Goal: Task Accomplishment & Management: Use online tool/utility

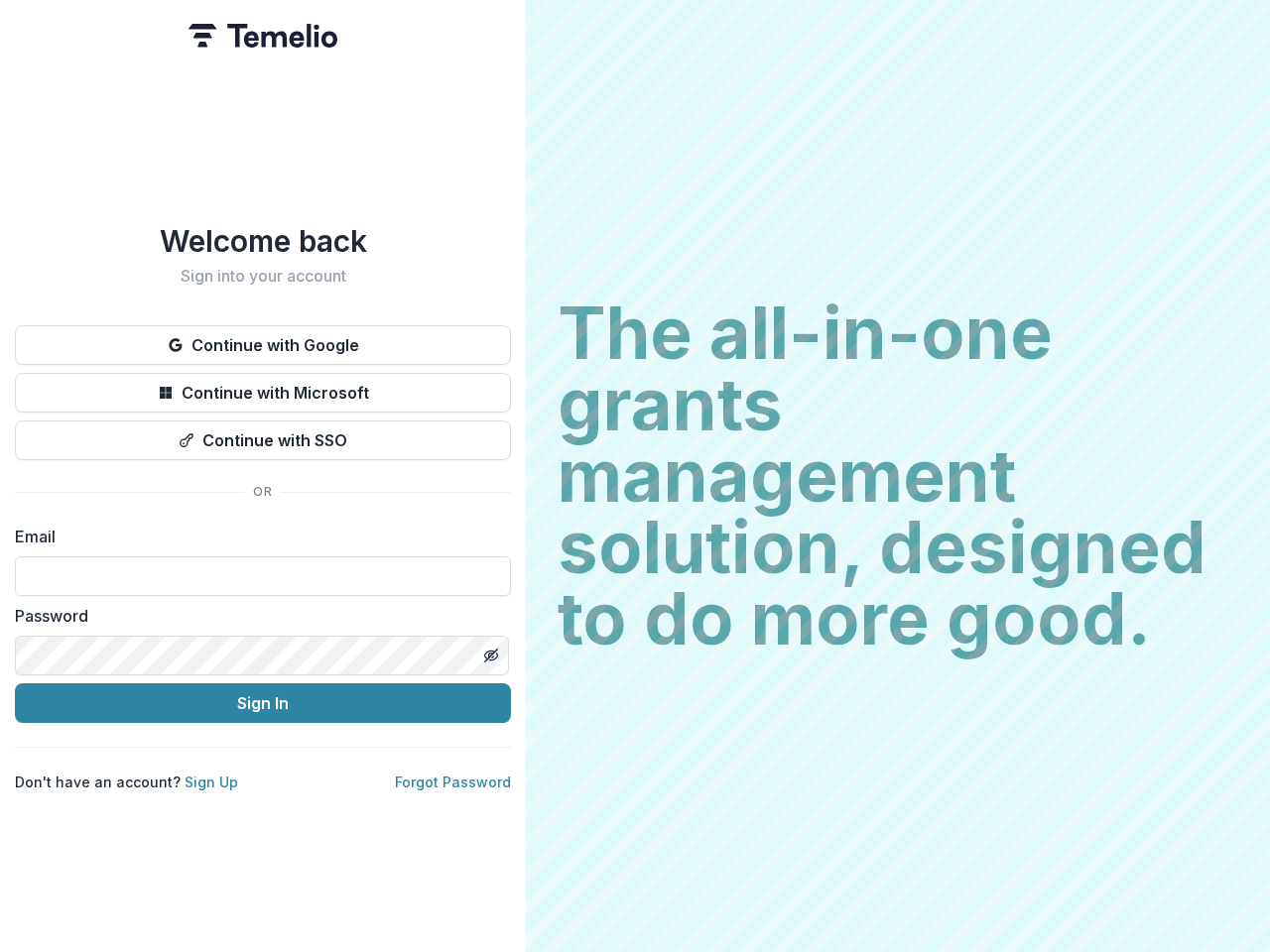
click at [635, 476] on h2 "The all-in-one grants management solution, designed to do more good." at bounding box center [898, 476] width 681 height 357
click at [263, 337] on button "Continue with Google" at bounding box center [263, 345] width 497 height 40
click at [263, 385] on button "Continue with Microsoft" at bounding box center [263, 393] width 497 height 40
click at [263, 433] on button "Continue with SSO" at bounding box center [263, 441] width 497 height 40
click at [491, 648] on div "Welcome back Sign into your account Continue with Google Continue with Microsof…" at bounding box center [263, 476] width 527 height 952
